Goal: Task Accomplishment & Management: Manage account settings

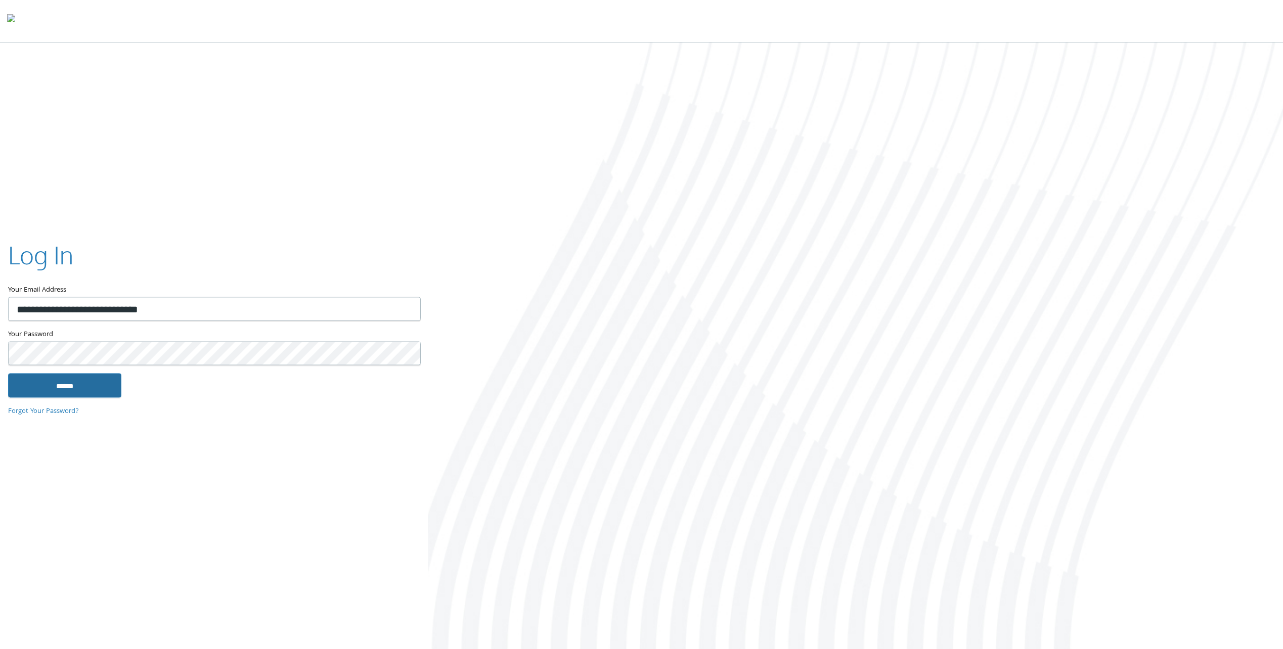
click at [59, 392] on input "******" at bounding box center [64, 386] width 113 height 24
click at [94, 392] on input "******" at bounding box center [64, 386] width 113 height 24
type input "**********"
click at [80, 388] on input "******" at bounding box center [64, 386] width 113 height 24
